Goal: Task Accomplishment & Management: Use online tool/utility

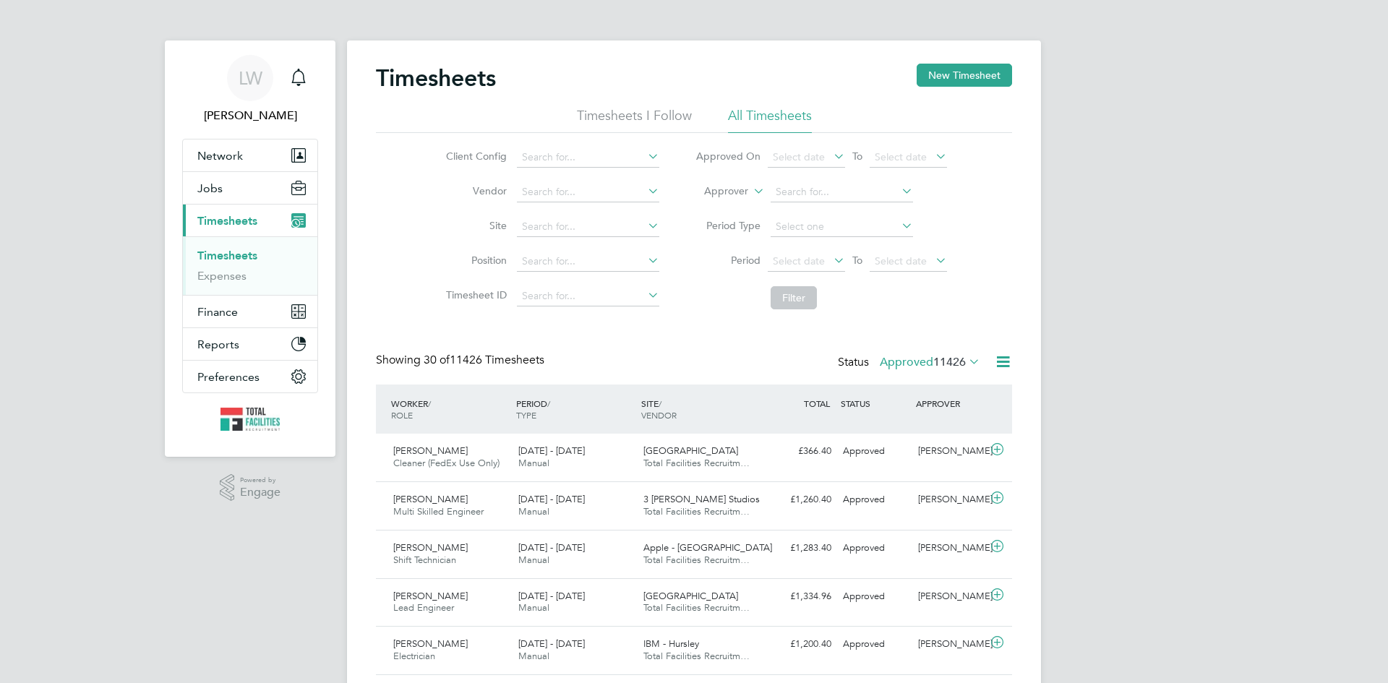
click at [966, 363] on icon at bounding box center [966, 361] width 0 height 20
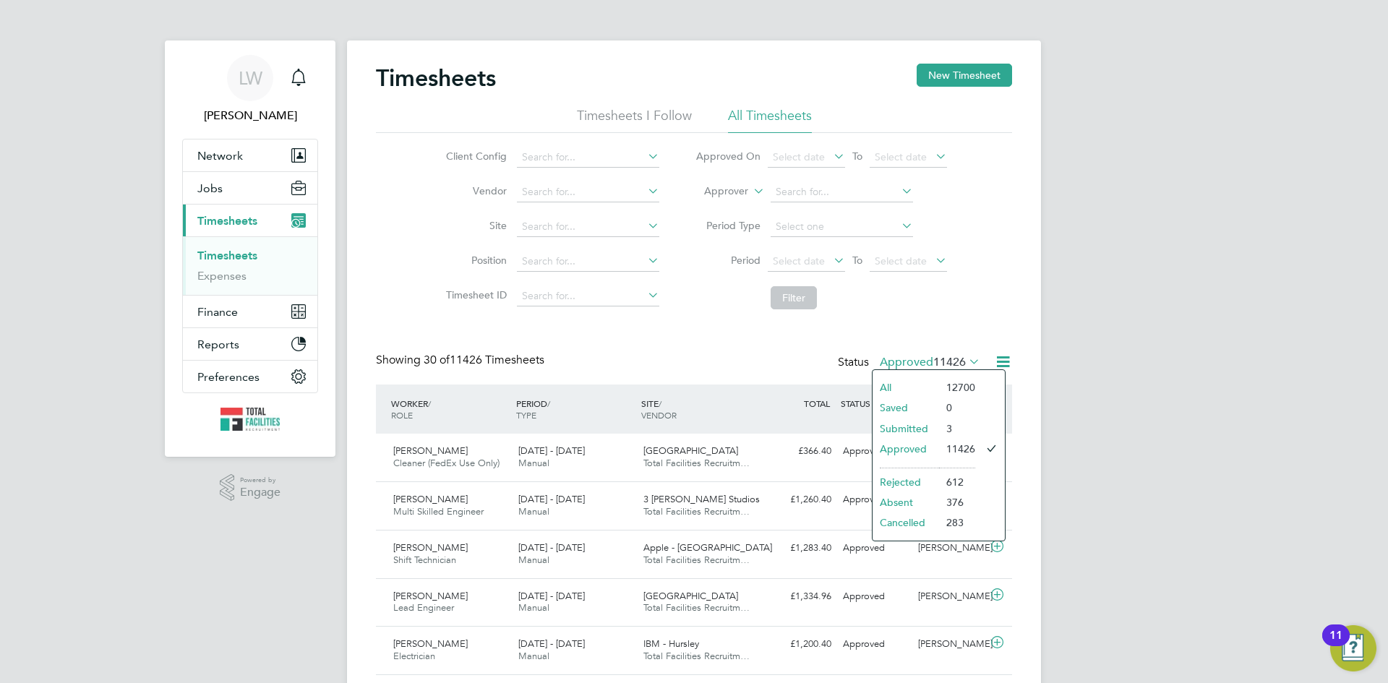
click at [1010, 359] on icon at bounding box center [1003, 362] width 18 height 18
click at [876, 401] on li "Export Timesheets" at bounding box center [914, 396] width 192 height 20
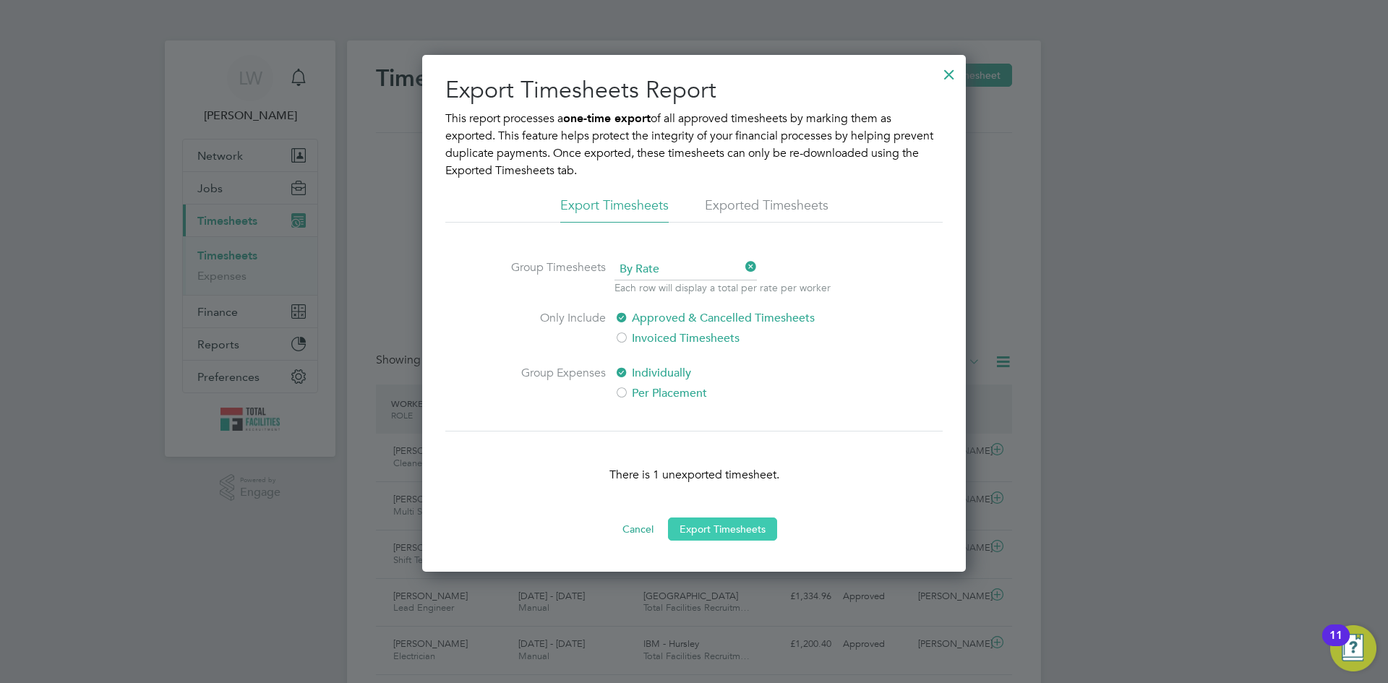
click at [722, 529] on button "Export Timesheets" at bounding box center [722, 529] width 109 height 23
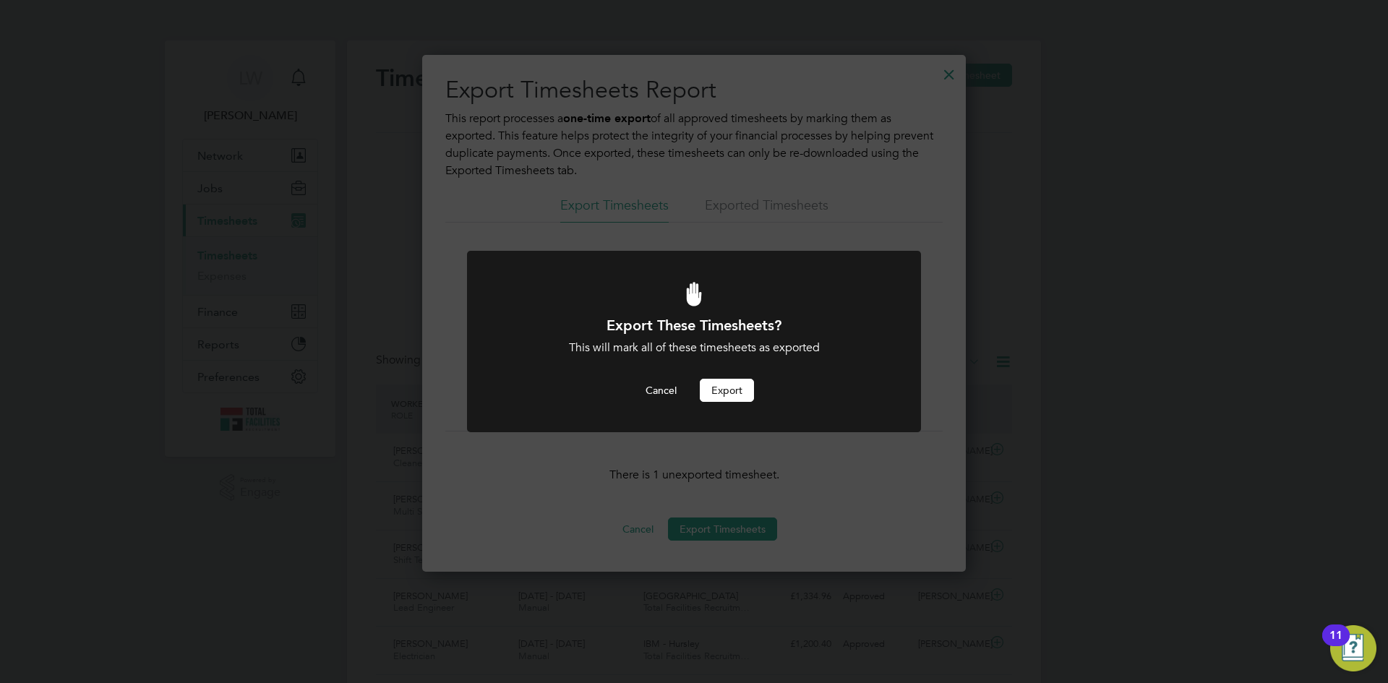
click at [734, 397] on button "Export" at bounding box center [727, 390] width 54 height 23
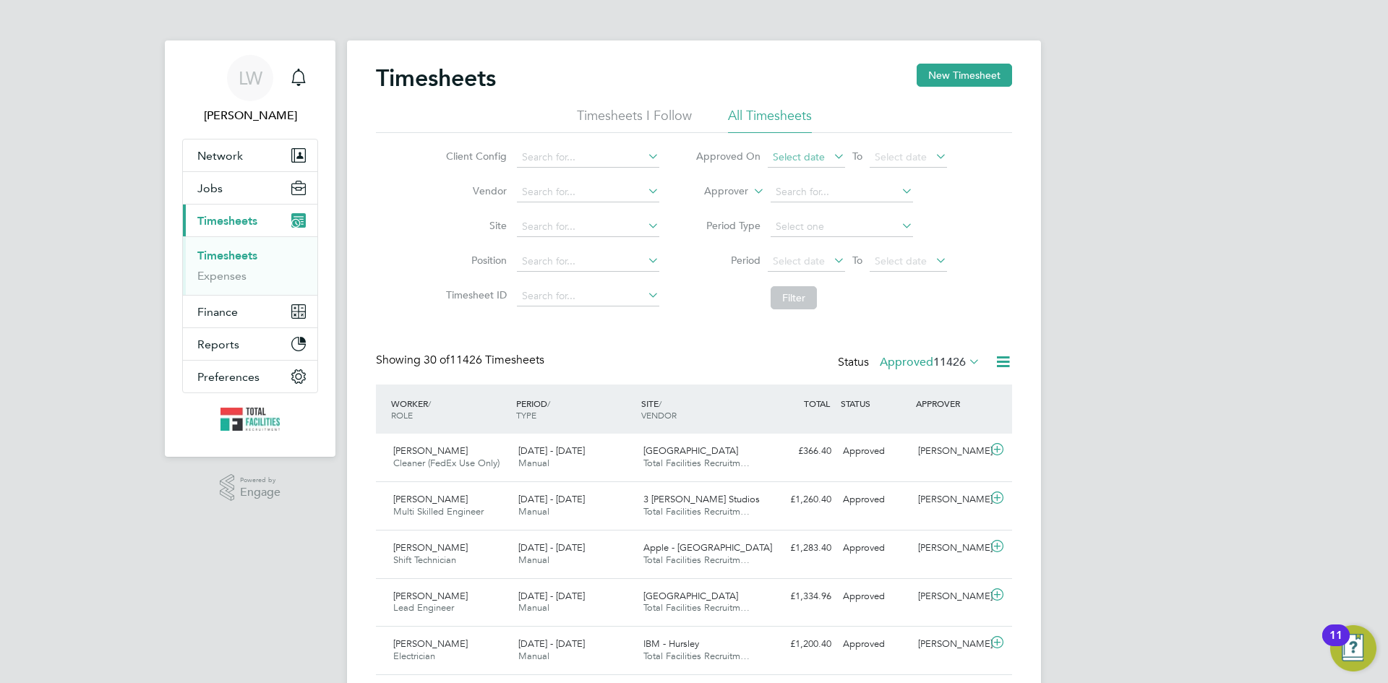
click at [824, 157] on span "Select date" at bounding box center [806, 158] width 77 height 20
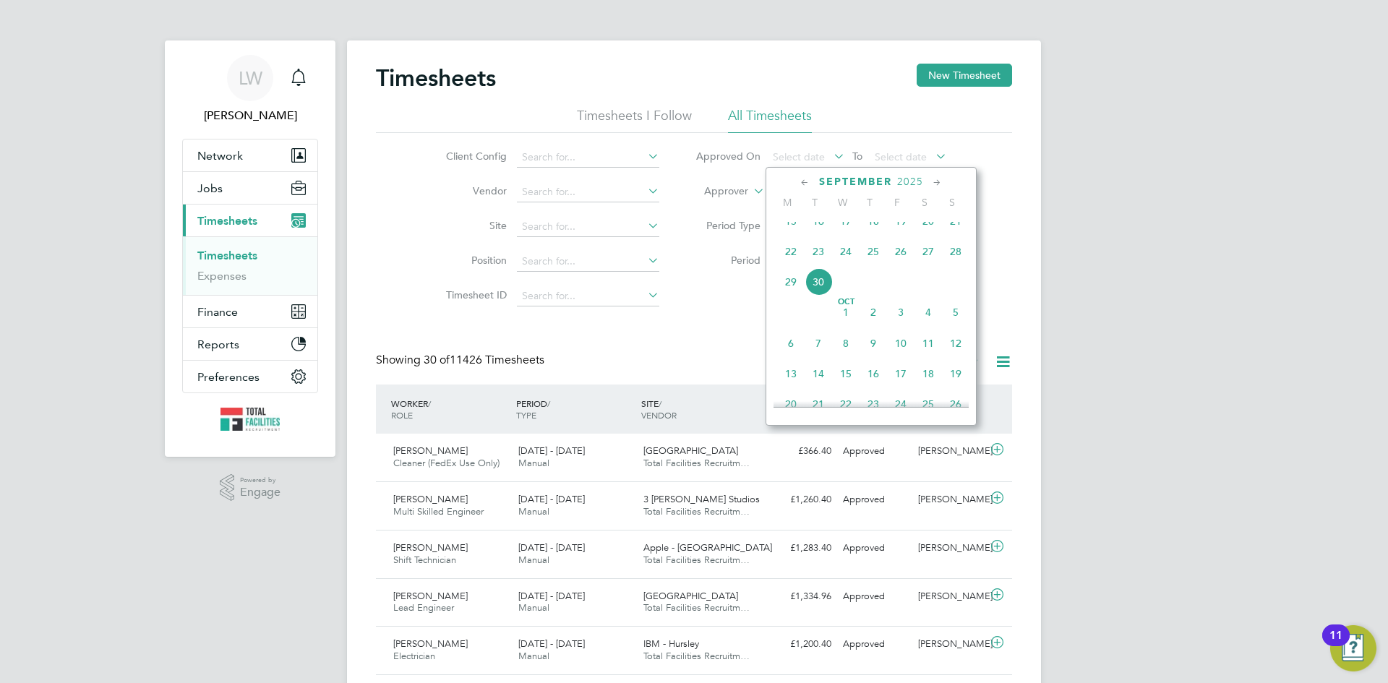
click at [829, 289] on span "30" at bounding box center [818, 281] width 27 height 27
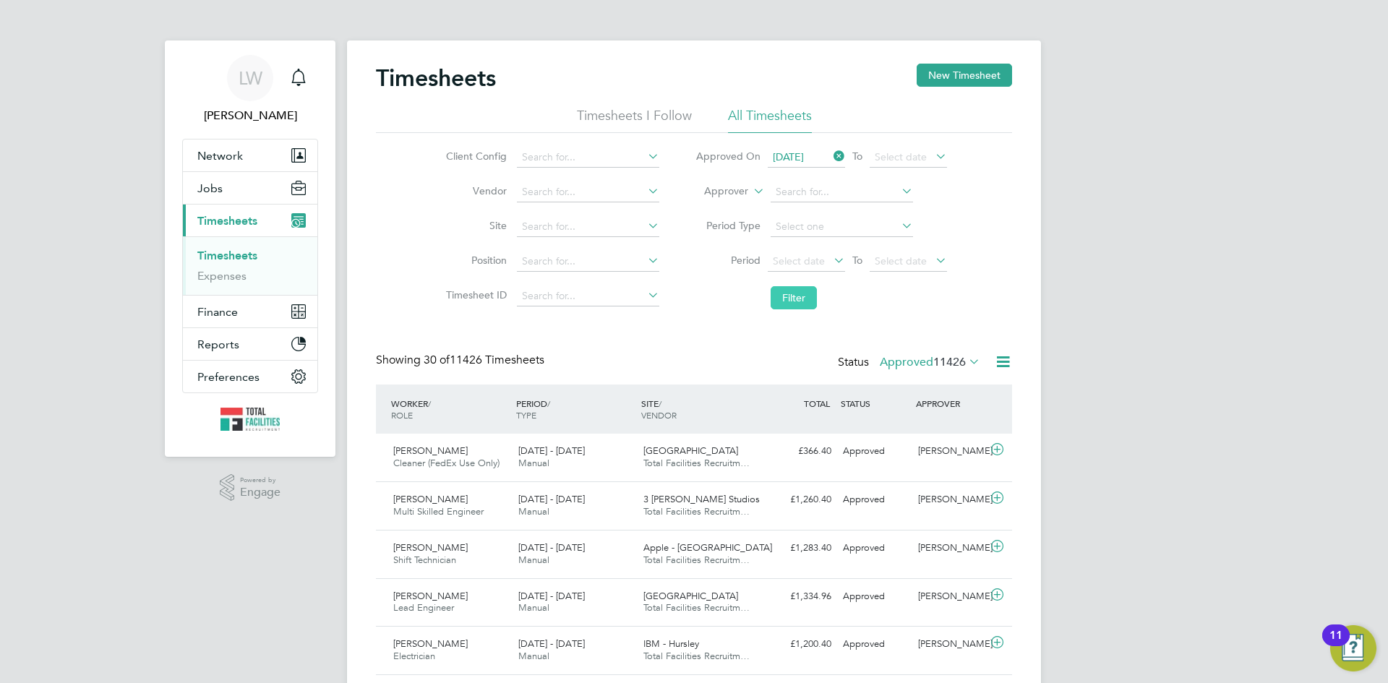
click at [814, 286] on button "Filter" at bounding box center [794, 297] width 46 height 23
click at [1000, 360] on icon at bounding box center [1003, 362] width 18 height 18
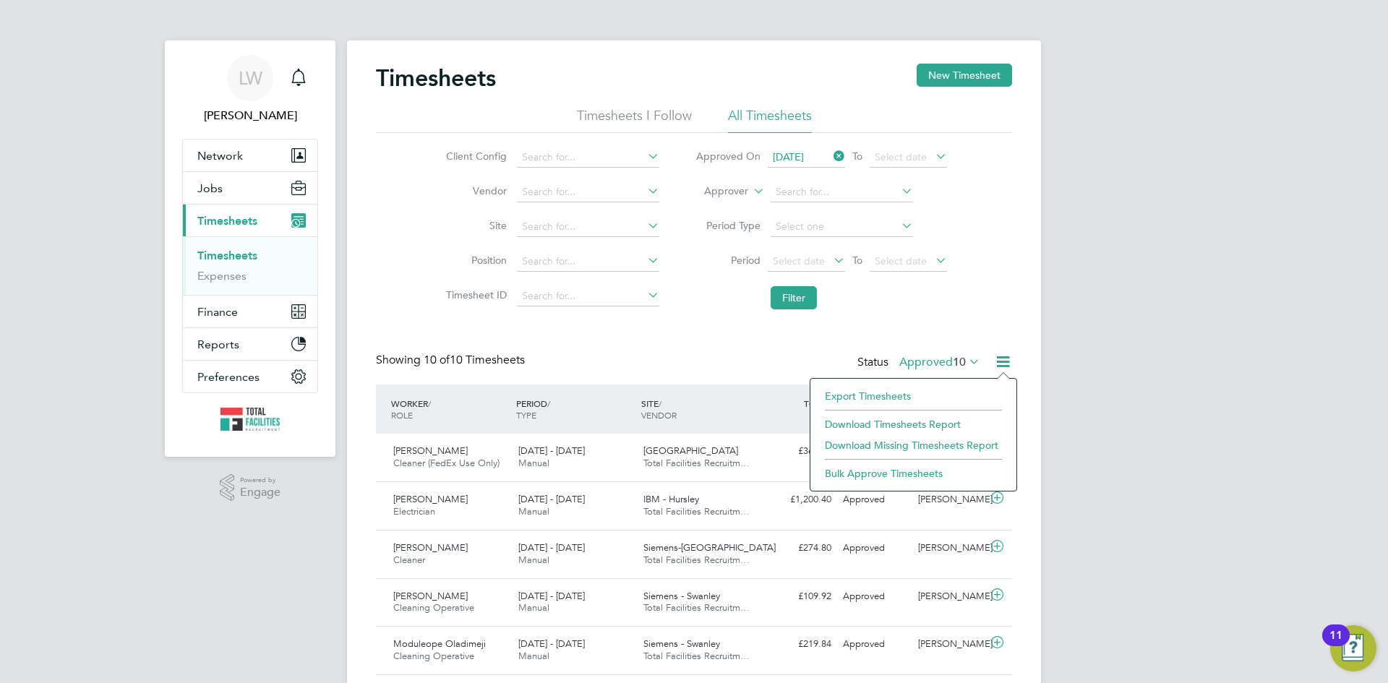
click at [878, 419] on li "Download Timesheets Report" at bounding box center [914, 424] width 192 height 20
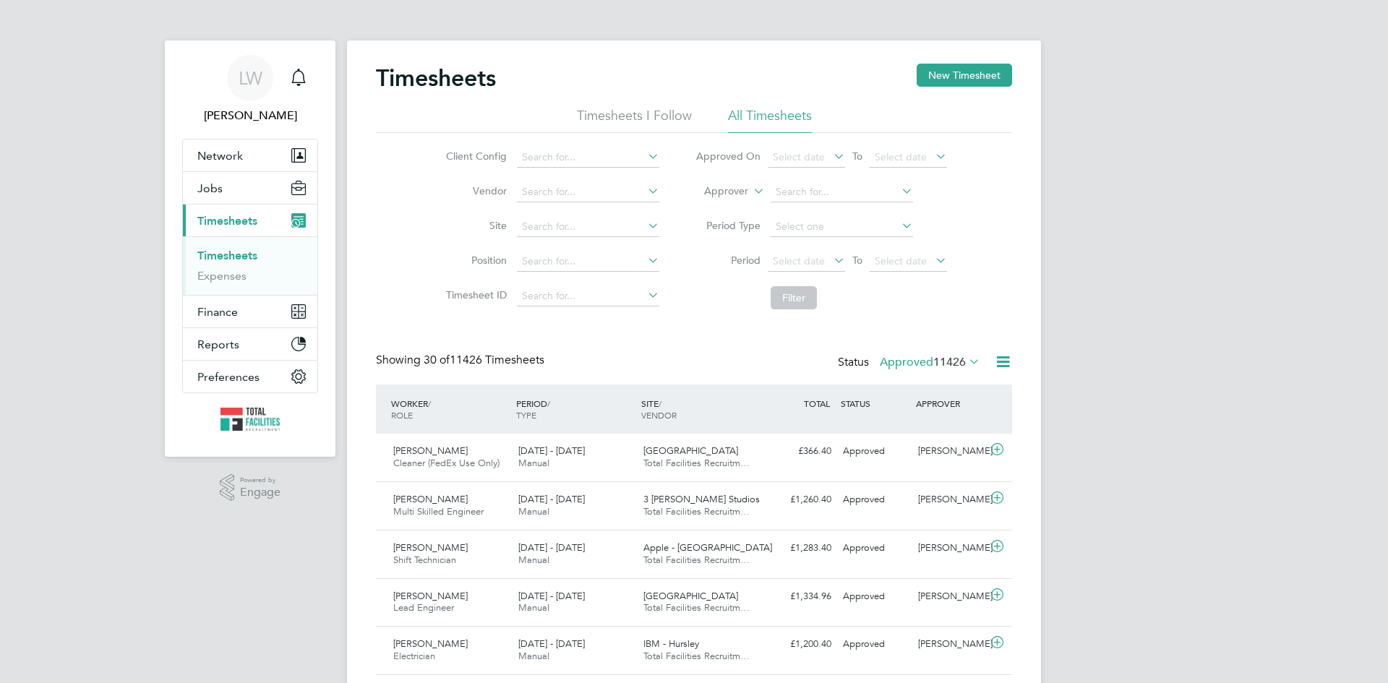
click at [966, 357] on icon at bounding box center [966, 361] width 0 height 20
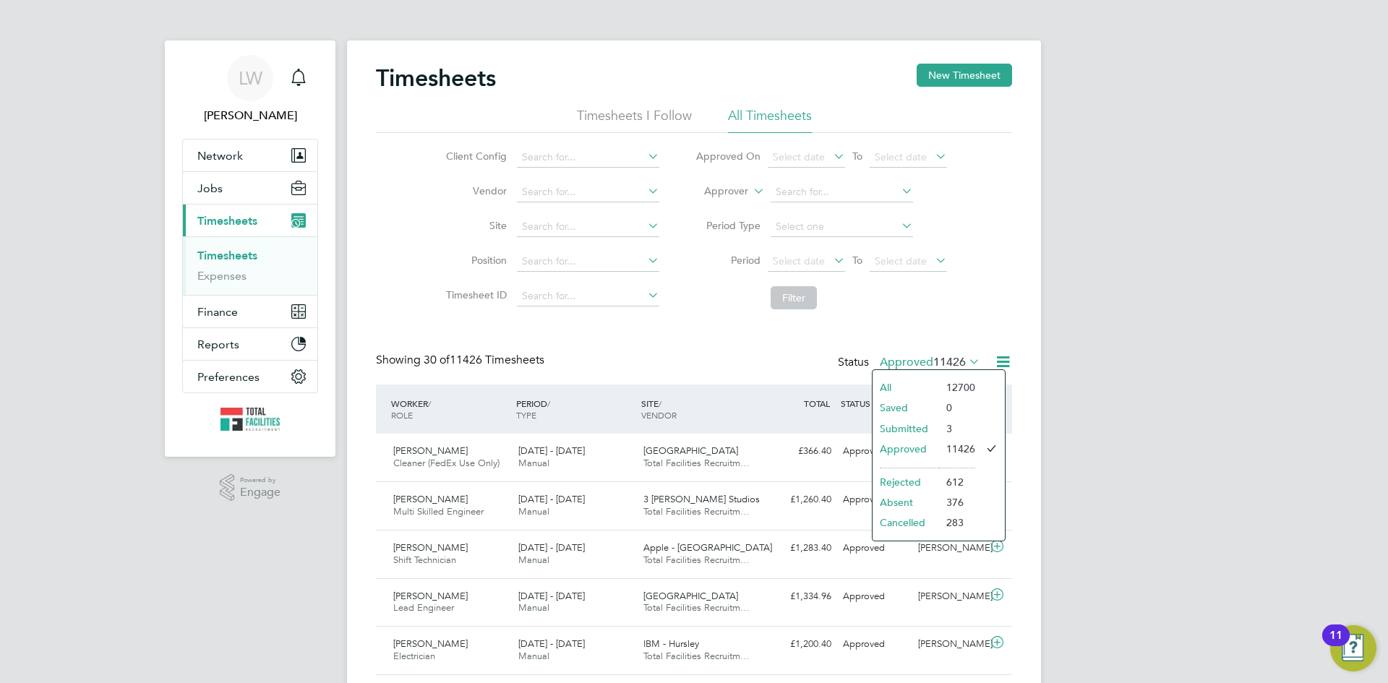
click at [957, 375] on div "All Saved Submitted Approved Rejected Absent Cancelled 12700 0 3 11426 612 376 …" at bounding box center [939, 456] width 134 height 172
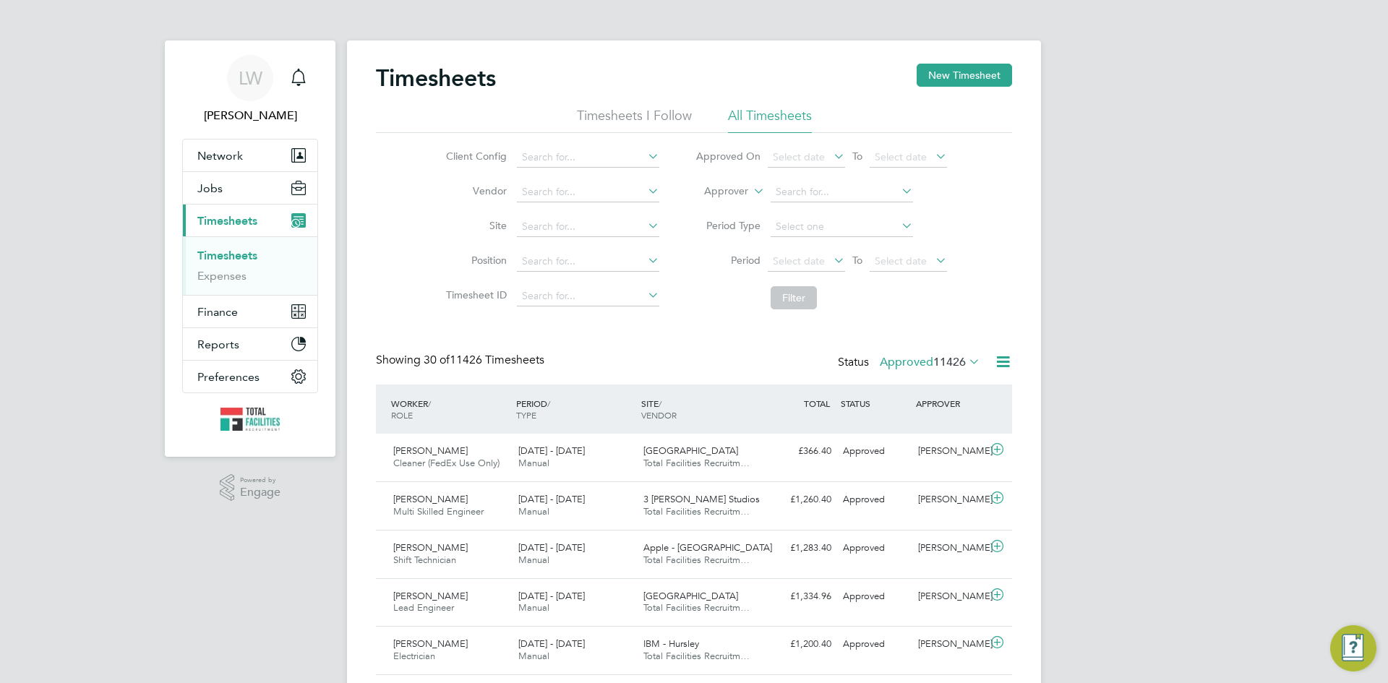
click at [1004, 361] on icon at bounding box center [1003, 362] width 18 height 18
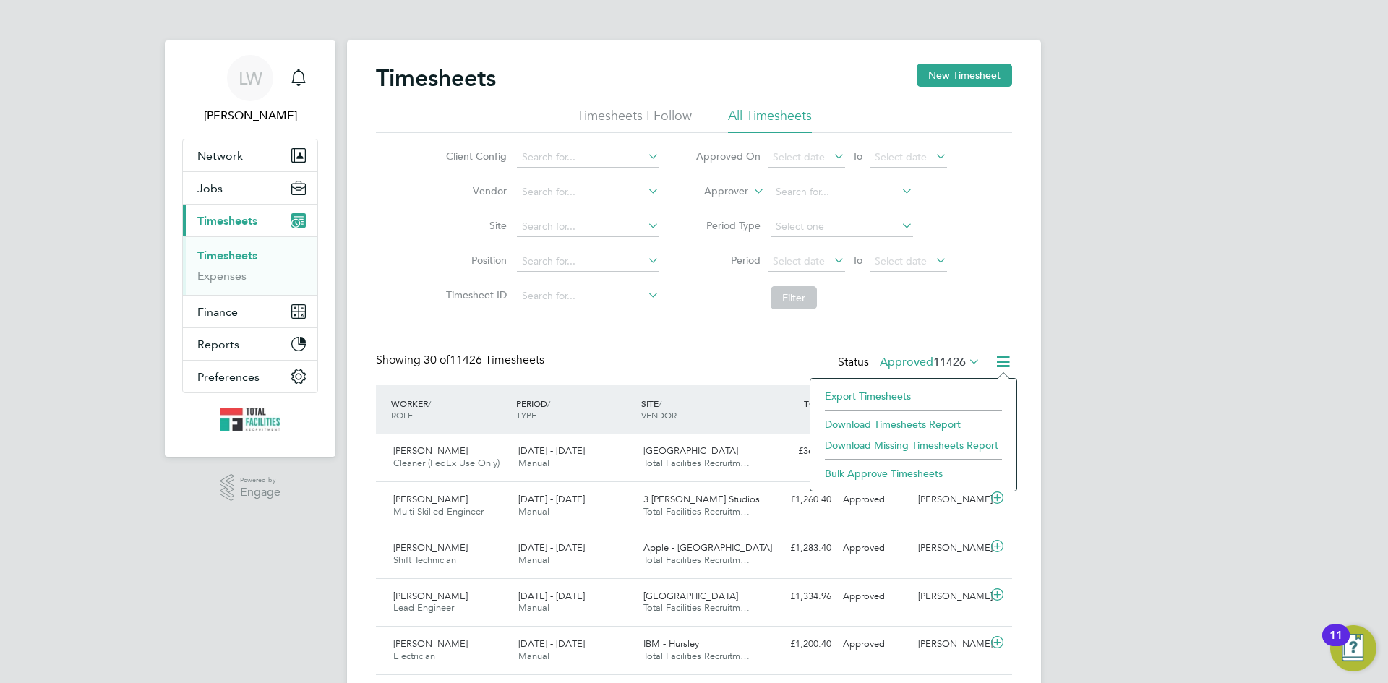
click at [893, 365] on label "Approved 11426" at bounding box center [930, 362] width 101 height 14
